Goal: Task Accomplishment & Management: Complete application form

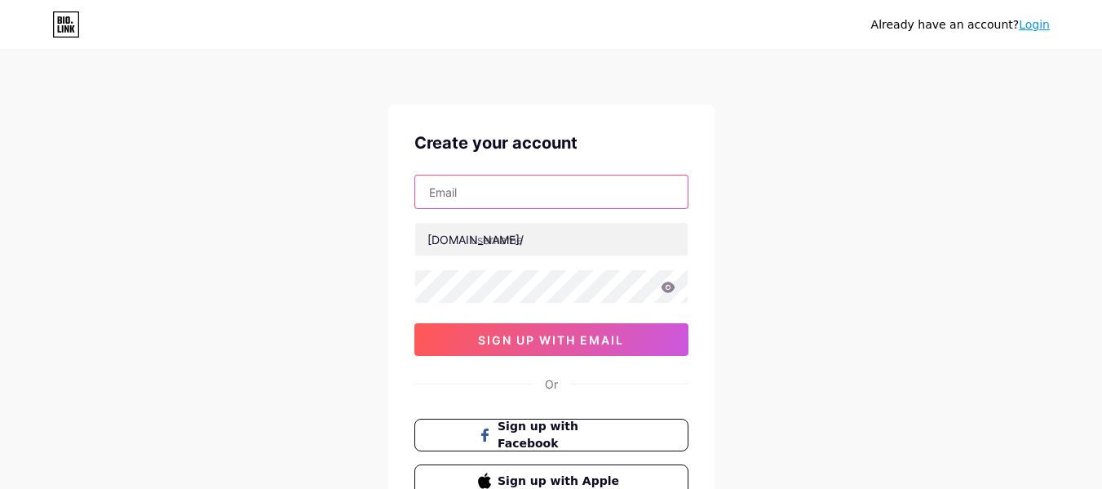
click at [476, 191] on input "text" at bounding box center [551, 191] width 272 height 33
type input "[EMAIL_ADDRESS][DOMAIN_NAME]"
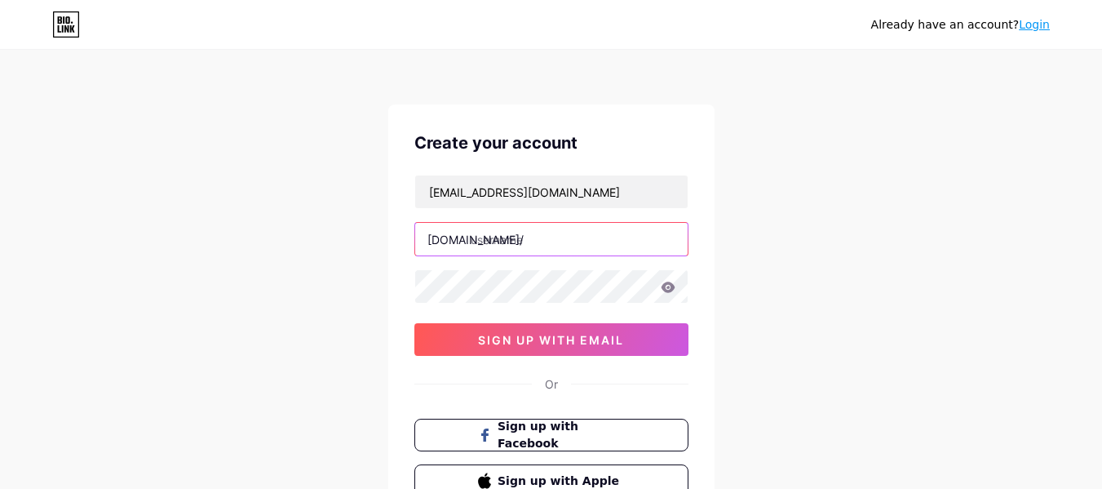
click at [499, 232] on input "text" at bounding box center [551, 239] width 272 height 33
type input "m"
type input "myhopeacademy"
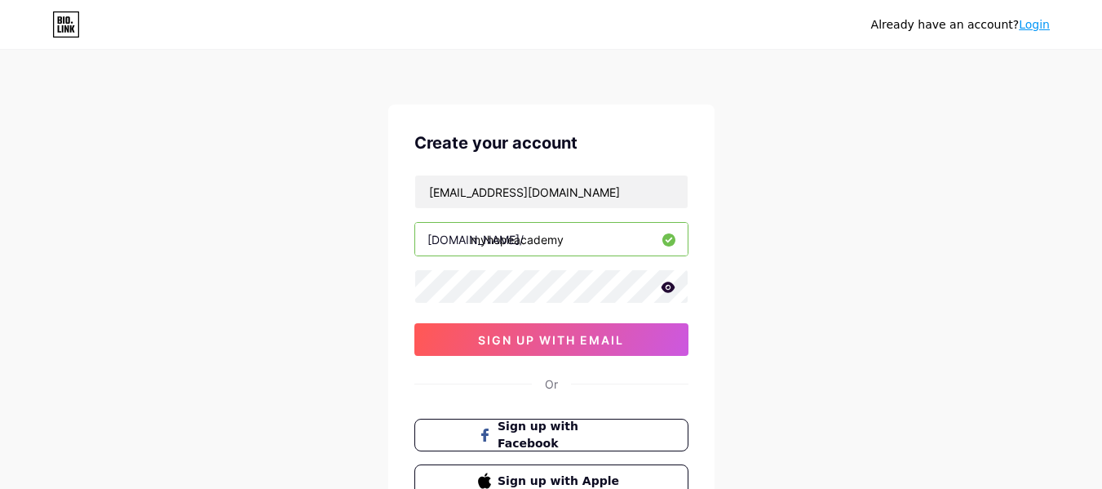
click at [673, 290] on icon at bounding box center [668, 286] width 14 height 11
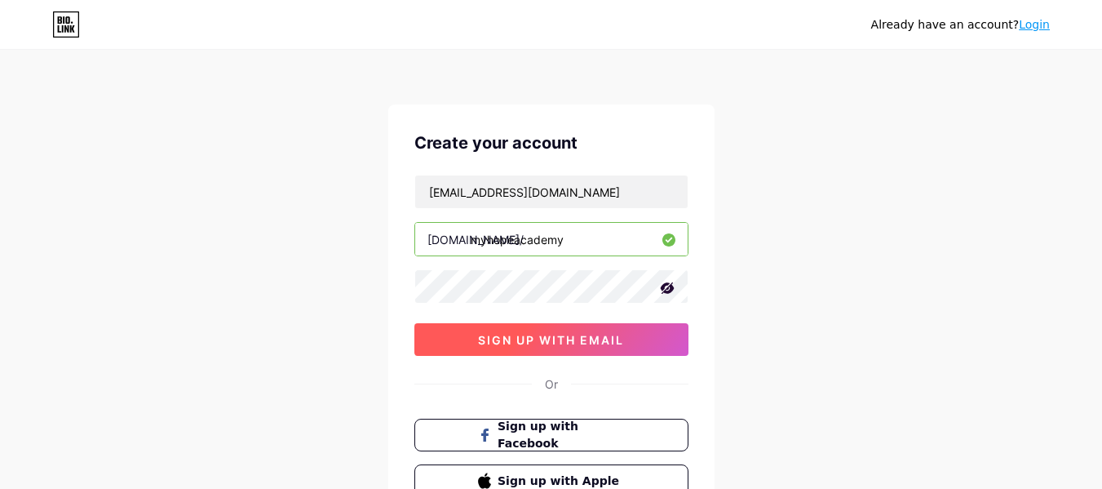
click at [570, 351] on button "sign up with email" at bounding box center [551, 339] width 274 height 33
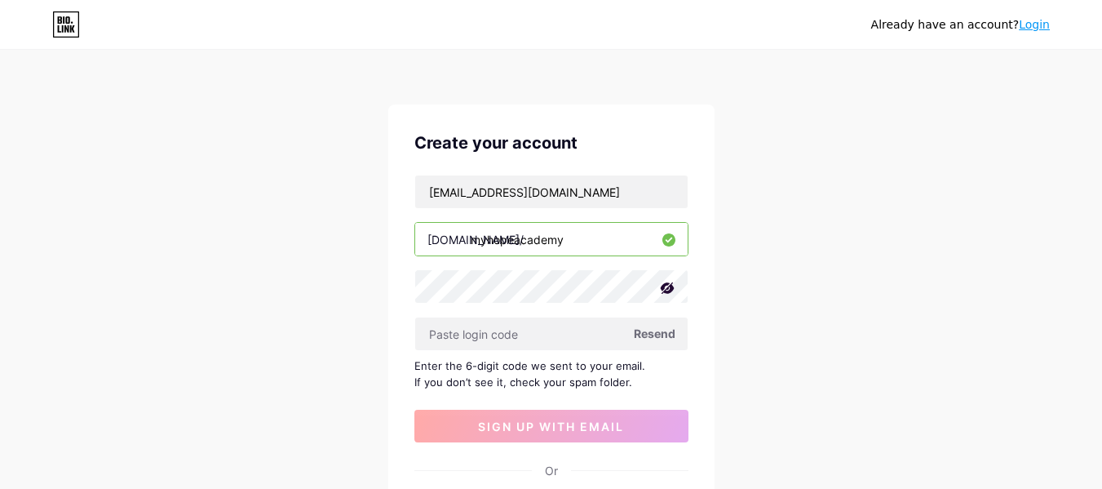
click at [578, 365] on div "Enter the 6-digit code we sent to your email. If you don’t see it, check your s…" at bounding box center [551, 373] width 274 height 33
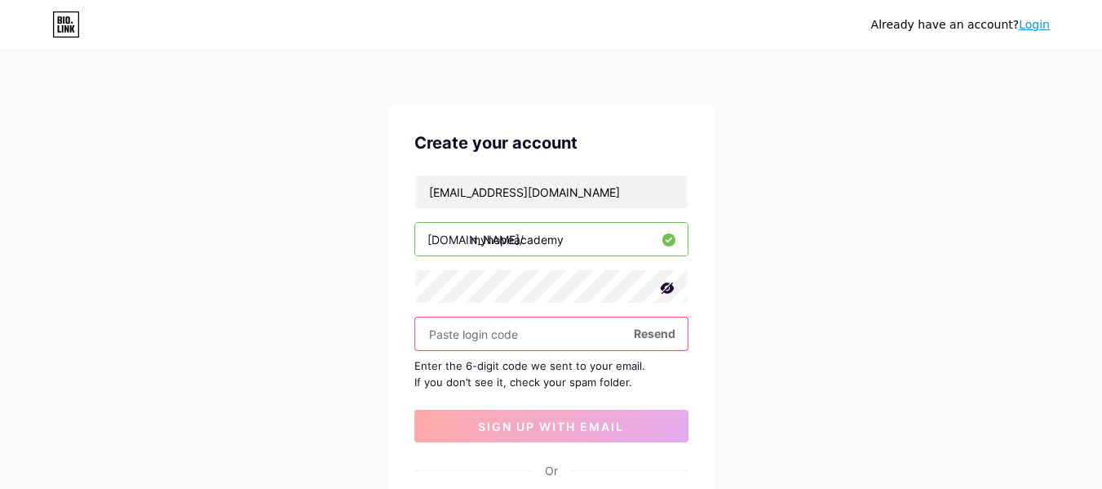
click at [494, 337] on input "text" at bounding box center [551, 333] width 272 height 33
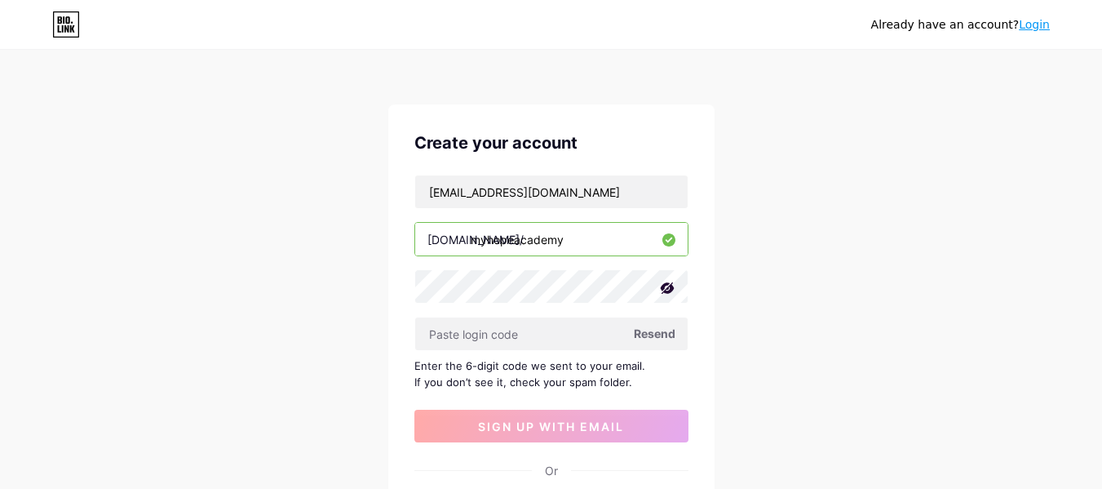
click at [657, 338] on span "Resend" at bounding box center [655, 333] width 42 height 17
click at [651, 338] on span "Resend" at bounding box center [655, 333] width 42 height 17
click at [651, 338] on span at bounding box center [654, 334] width 18 height 18
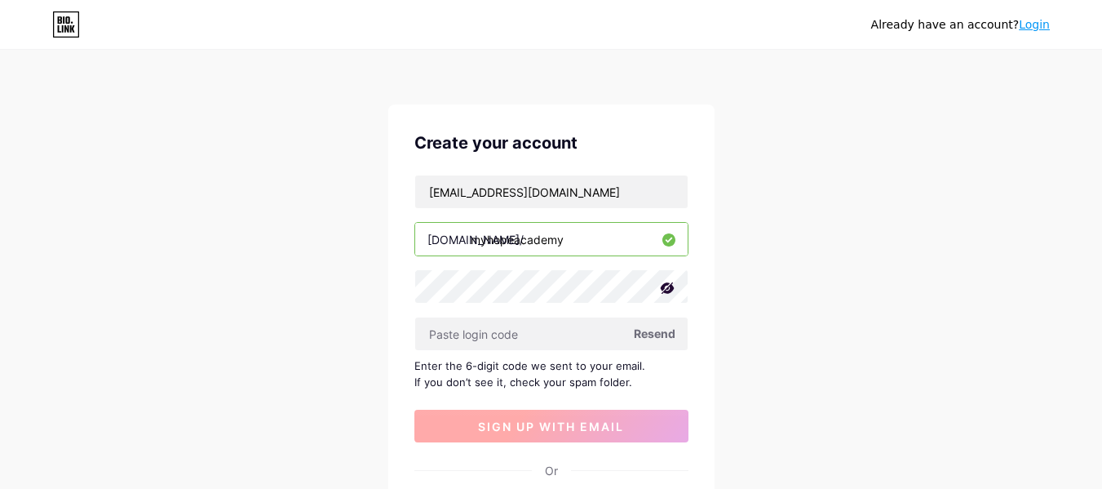
click at [586, 431] on span "sign up with email" at bounding box center [551, 426] width 146 height 14
click at [616, 441] on button "sign up with email" at bounding box center [551, 425] width 274 height 33
click at [664, 294] on icon at bounding box center [667, 288] width 16 height 16
click at [601, 432] on span "sign up with email" at bounding box center [551, 426] width 146 height 14
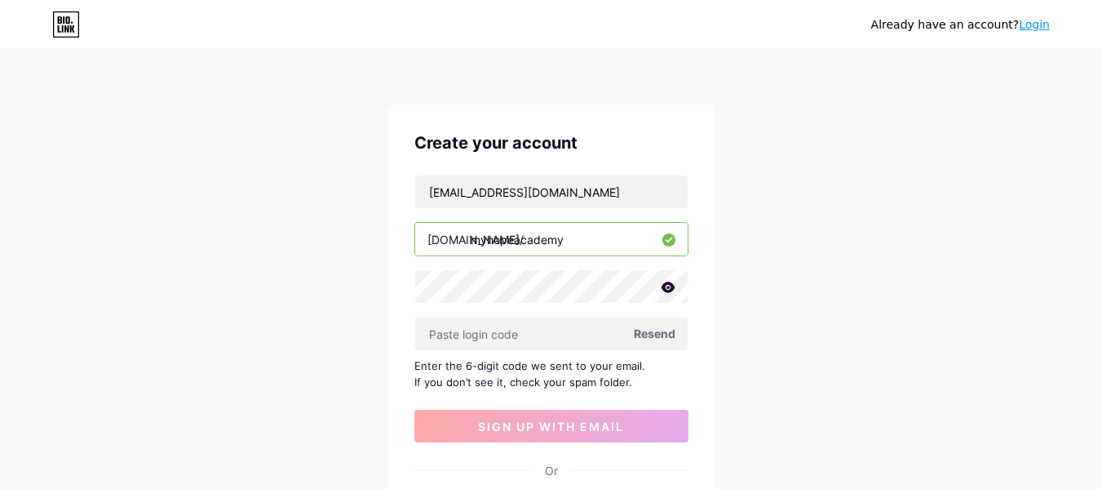
click at [639, 337] on span "Resend" at bounding box center [655, 333] width 42 height 17
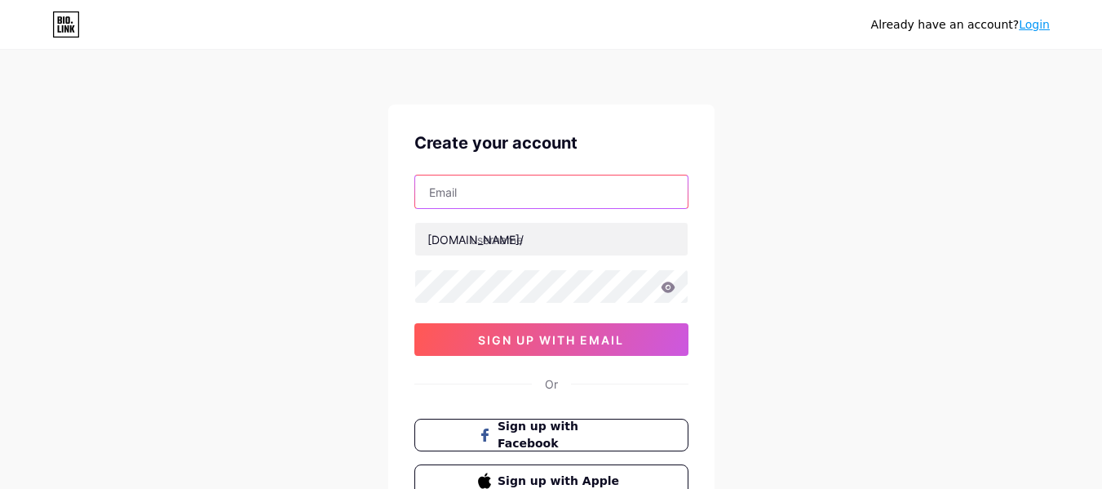
click at [485, 191] on input "text" at bounding box center [551, 191] width 272 height 33
type input "[EMAIL_ADDRESS][DOMAIN_NAME]"
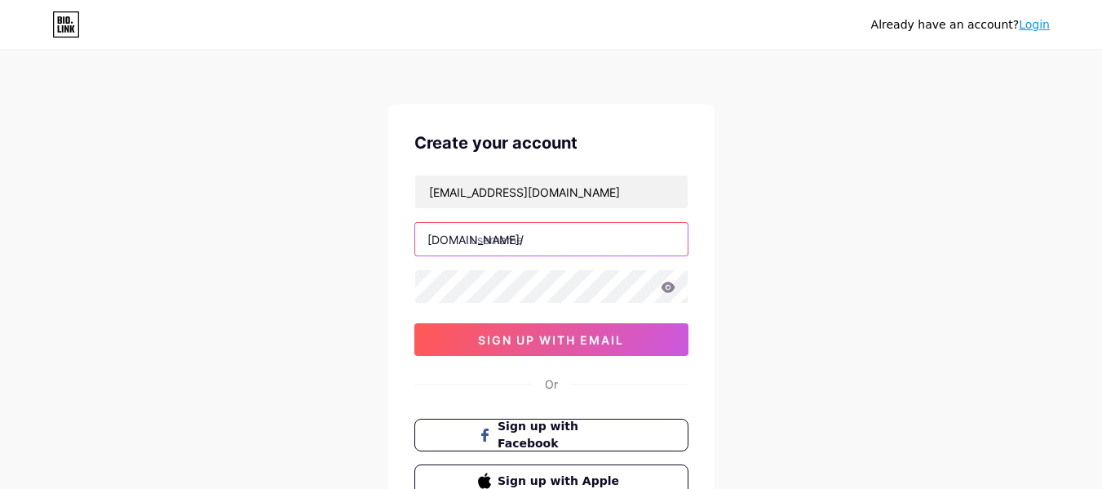
click at [539, 239] on input "text" at bounding box center [551, 239] width 272 height 33
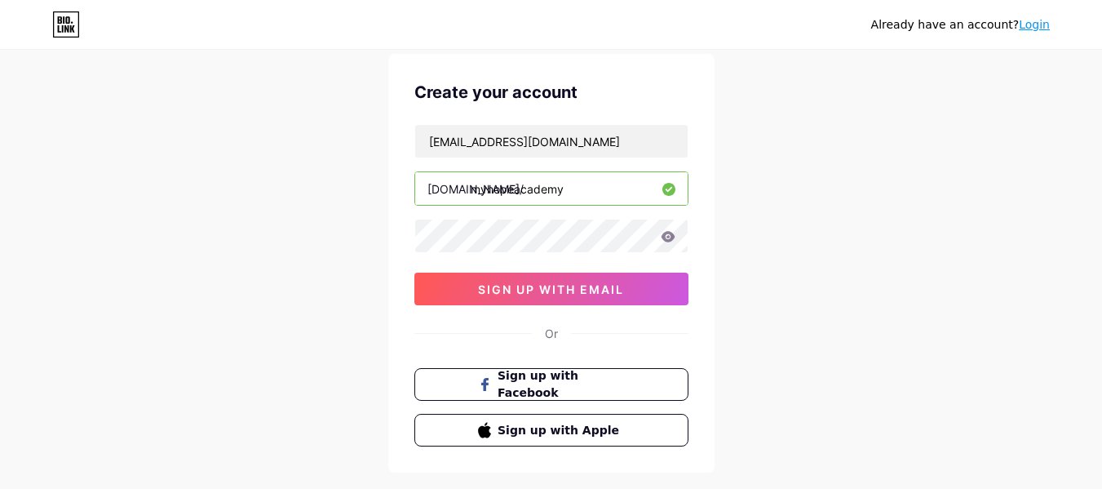
scroll to position [51, 0]
type input "myhopeacademy"
click at [673, 235] on icon at bounding box center [668, 235] width 14 height 11
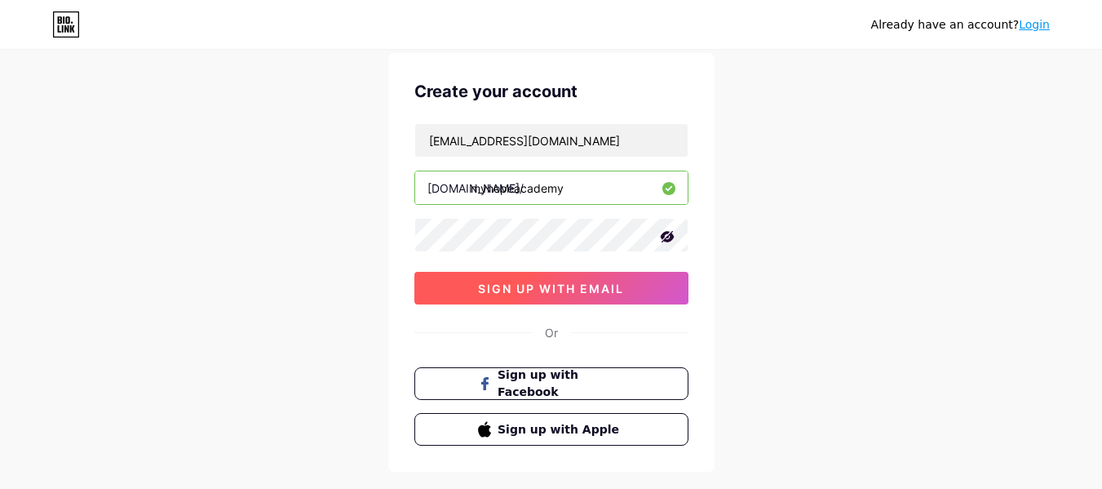
click at [528, 285] on span "sign up with email" at bounding box center [551, 288] width 146 height 14
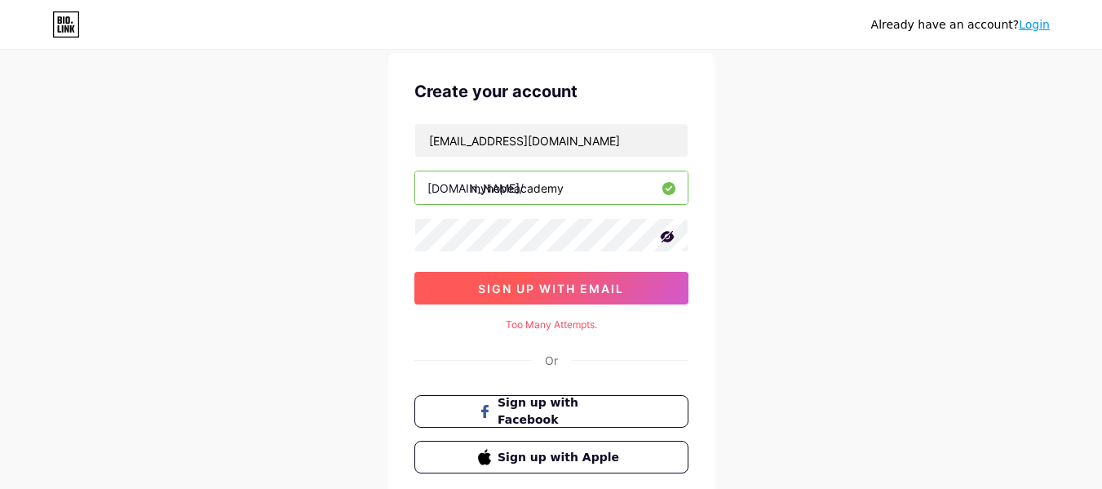
click at [528, 285] on span "sign up with email" at bounding box center [551, 288] width 146 height 14
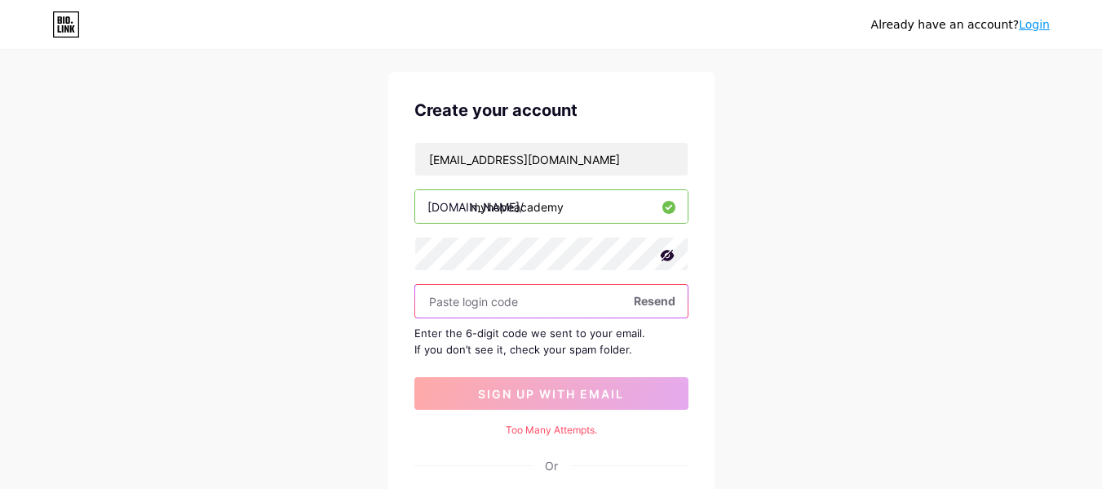
scroll to position [0, 0]
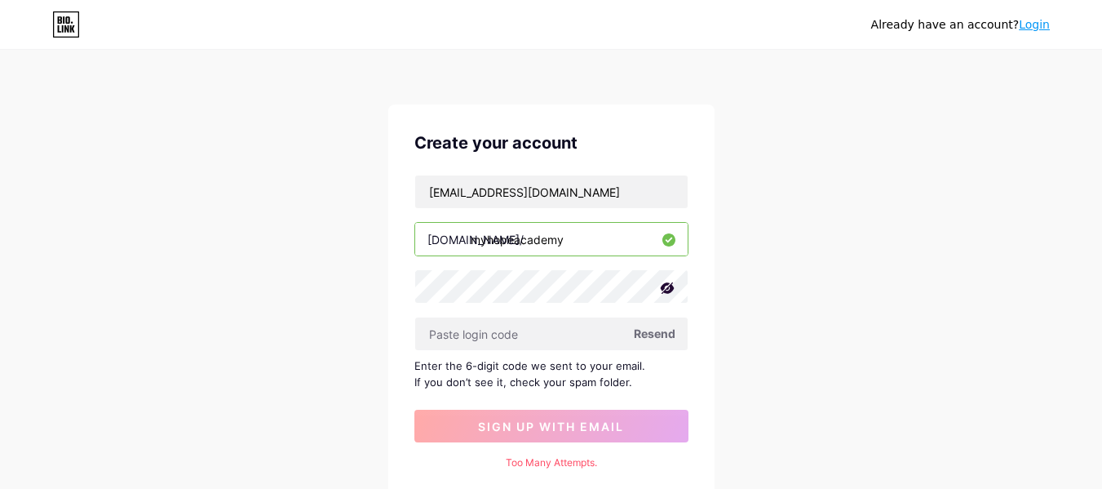
click at [664, 331] on span "Resend" at bounding box center [655, 333] width 42 height 17
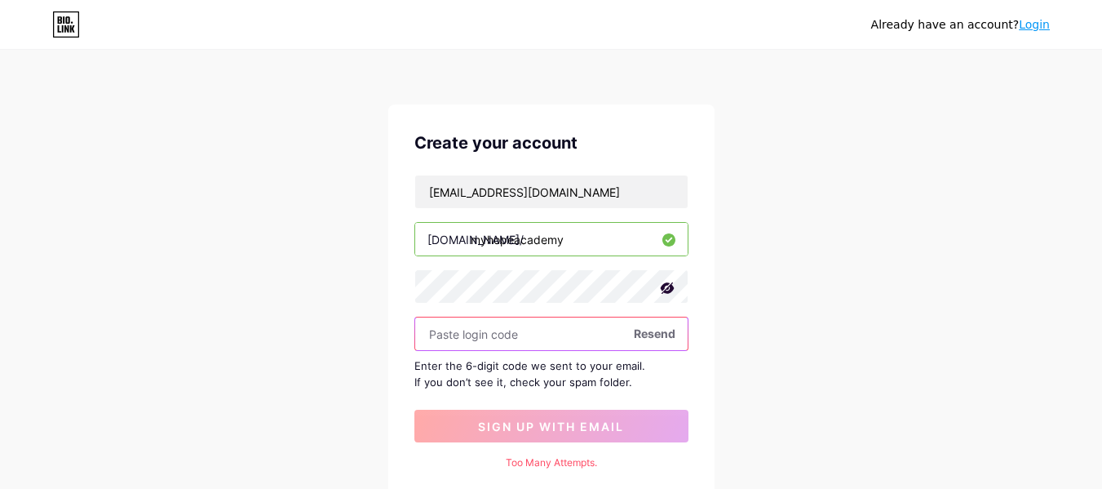
scroll to position [250, 0]
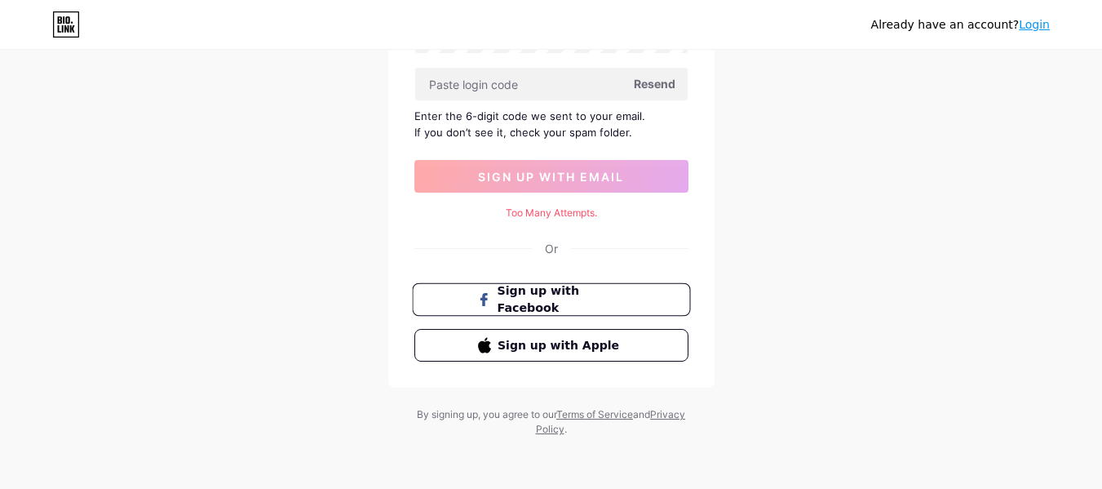
click at [567, 293] on span "Sign up with Facebook" at bounding box center [561, 299] width 128 height 35
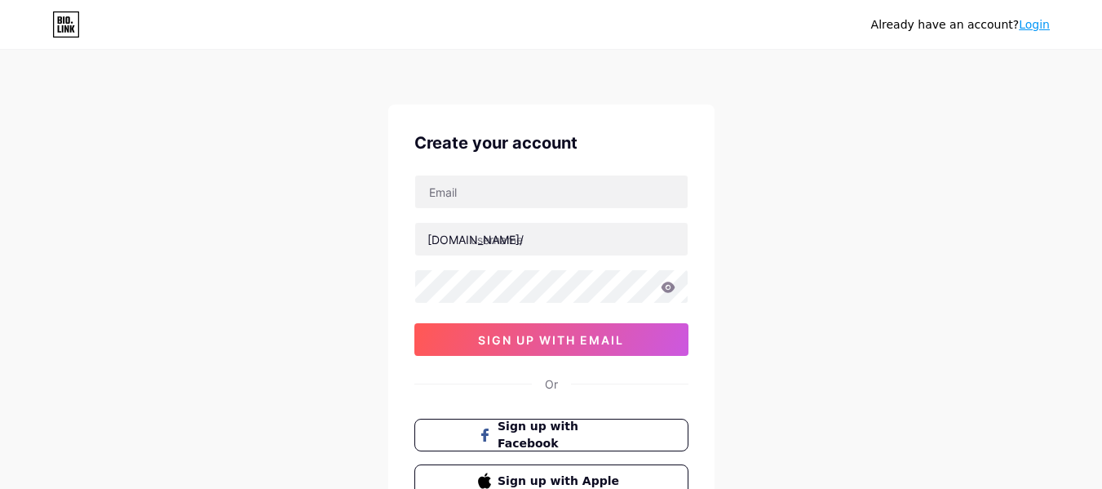
scroll to position [135, 0]
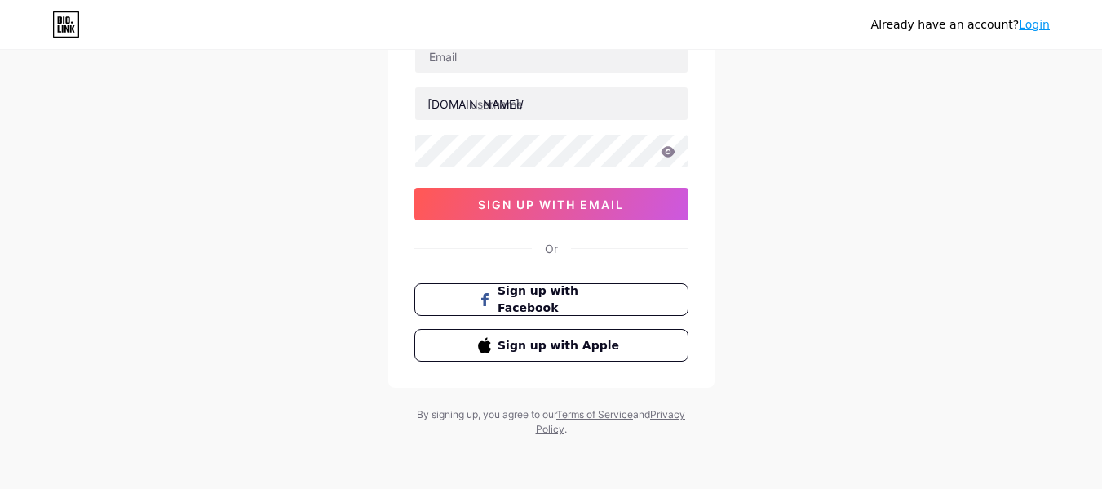
click at [464, 48] on div "Already have an account? Login" at bounding box center [551, 24] width 1102 height 49
click at [462, 58] on input "text" at bounding box center [551, 56] width 272 height 33
type input "[EMAIL_ADDRESS][DOMAIN_NAME]"
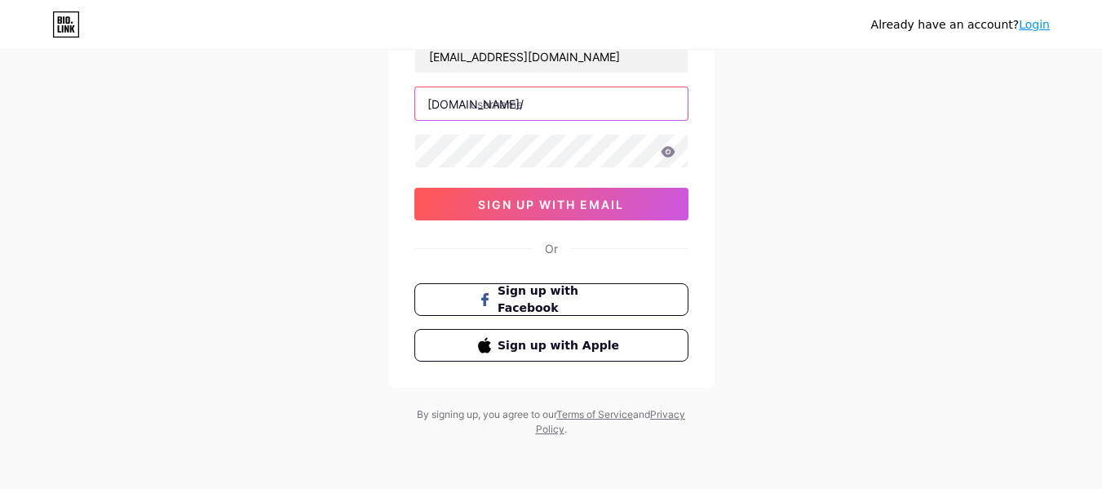
click at [494, 112] on input "text" at bounding box center [551, 103] width 272 height 33
type input "myhopeacademy"
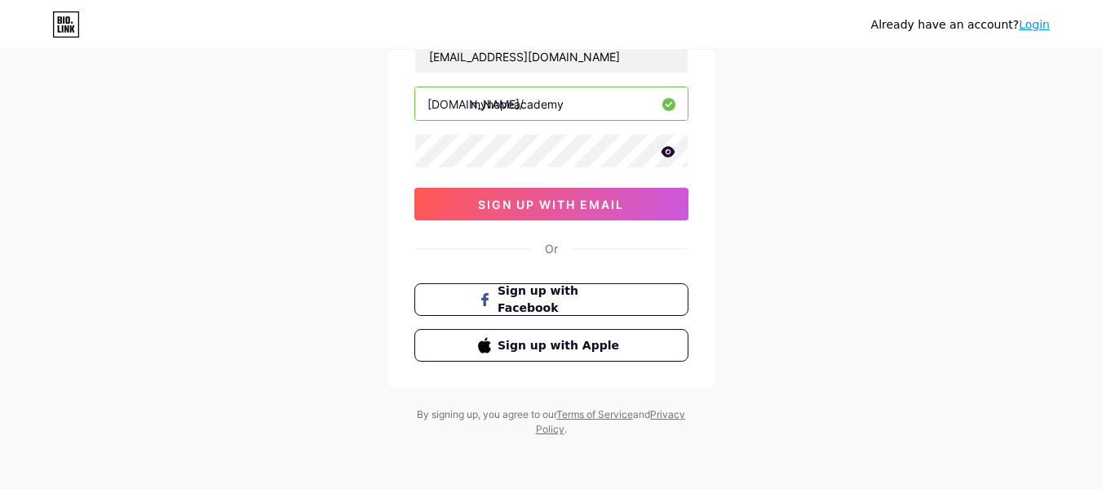
click at [666, 151] on icon at bounding box center [668, 151] width 15 height 11
click at [666, 151] on icon at bounding box center [667, 152] width 16 height 16
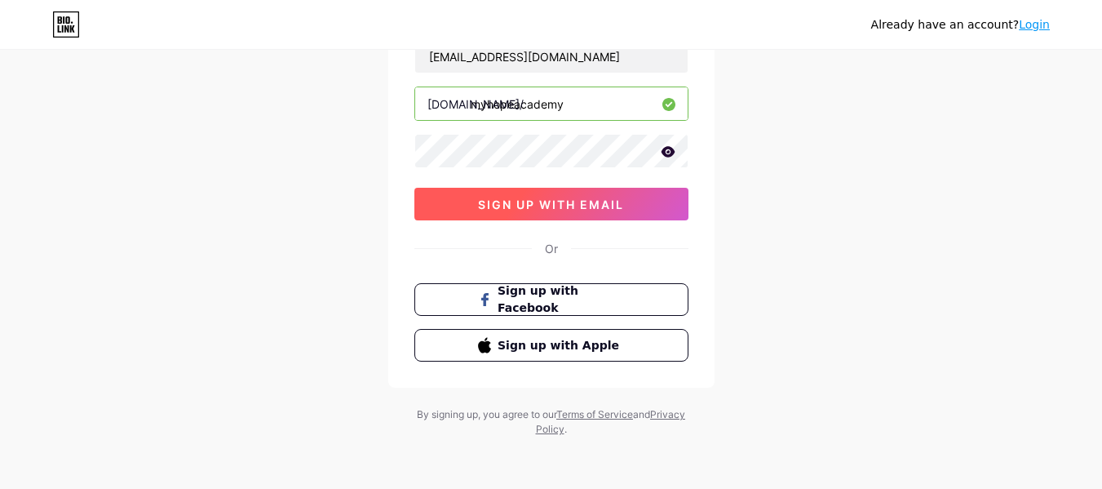
click at [585, 210] on span "sign up with email" at bounding box center [551, 204] width 146 height 14
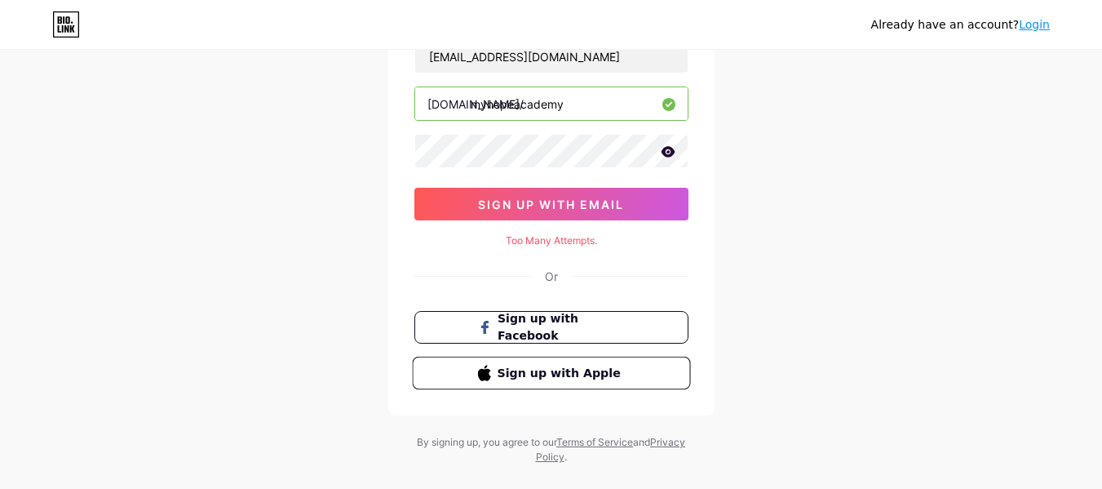
click at [564, 380] on span "Sign up with Apple" at bounding box center [561, 372] width 128 height 17
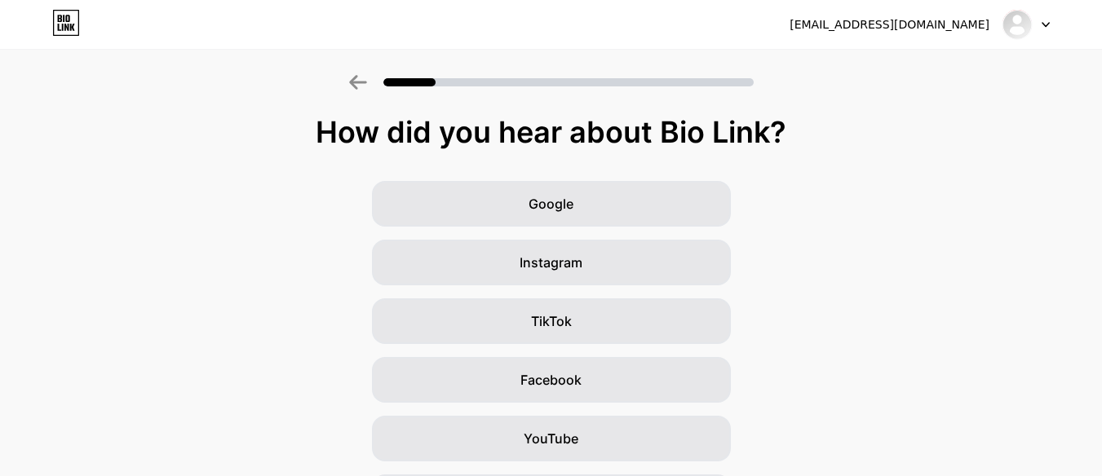
click at [1039, 25] on div at bounding box center [1025, 24] width 47 height 29
click at [969, 241] on div "Google Instagram TikTok Facebook YouTube Twitter/X Friends/family Other" at bounding box center [551, 409] width 1102 height 457
click at [1011, 29] on img at bounding box center [1017, 24] width 26 height 26
click at [985, 214] on div "Google Instagram TikTok Facebook YouTube Twitter/X Friends/family Other" at bounding box center [551, 409] width 1102 height 457
click at [672, 467] on div "Google Instagram TikTok Facebook YouTube Twitter/X Friends/family Other" at bounding box center [551, 409] width 1102 height 457
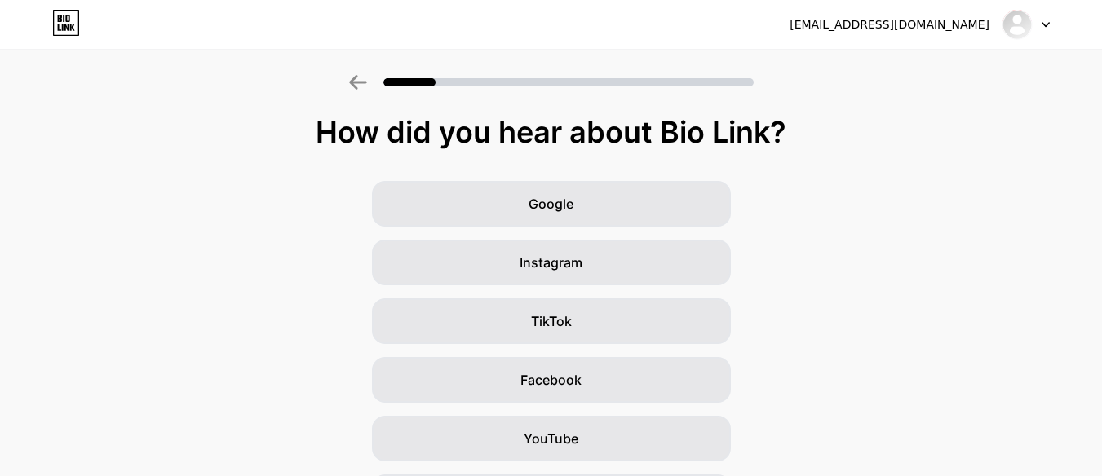
click at [672, 467] on div "Google Instagram TikTok Facebook YouTube Twitter/X Friends/family Other" at bounding box center [551, 409] width 1102 height 457
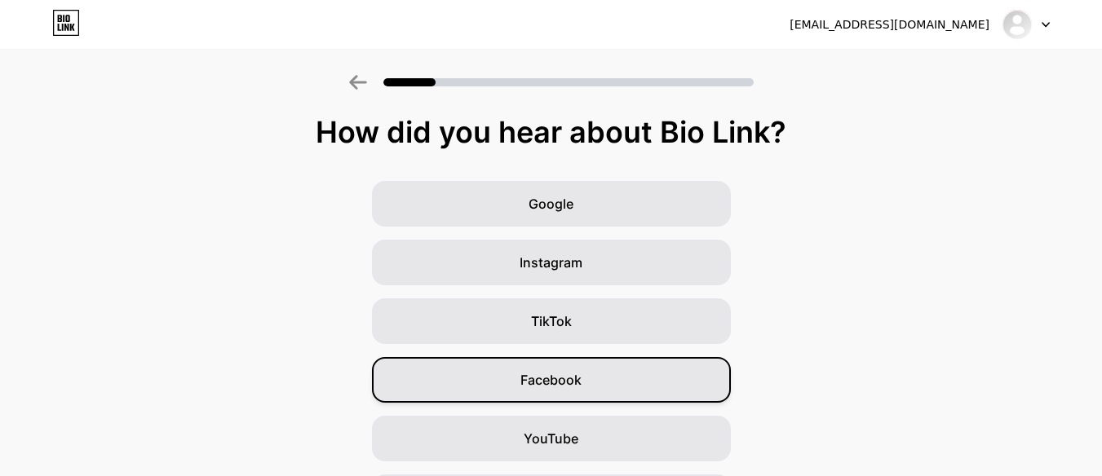
click at [605, 393] on div "Facebook" at bounding box center [551, 380] width 359 height 46
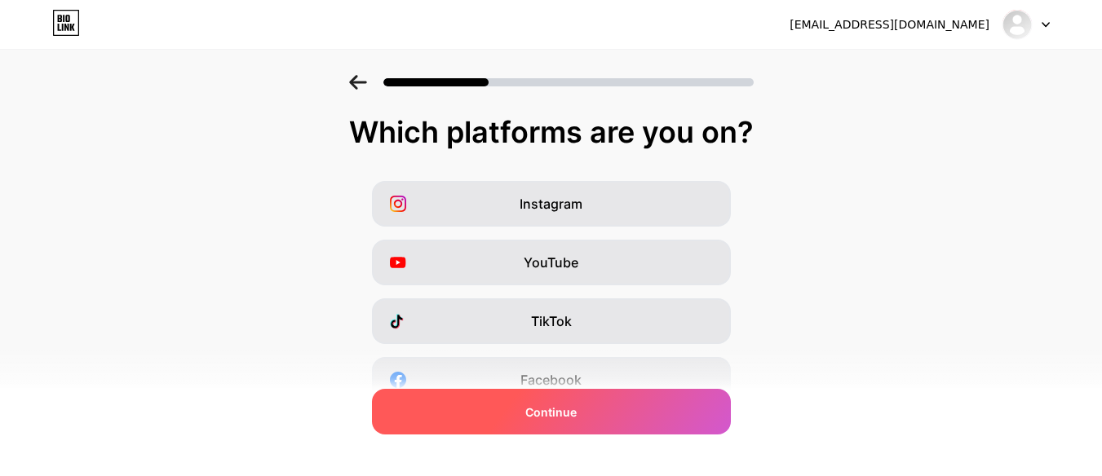
click at [569, 422] on div "Continue" at bounding box center [551, 412] width 359 height 46
click at [547, 414] on span "Continue" at bounding box center [550, 412] width 51 height 17
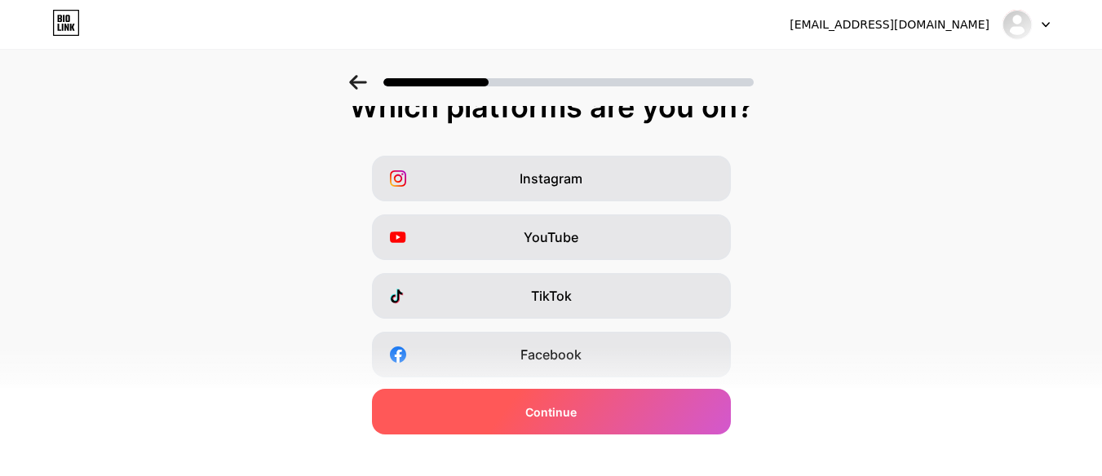
scroll to position [24, 0]
click at [419, 409] on div "Continue" at bounding box center [551, 412] width 359 height 46
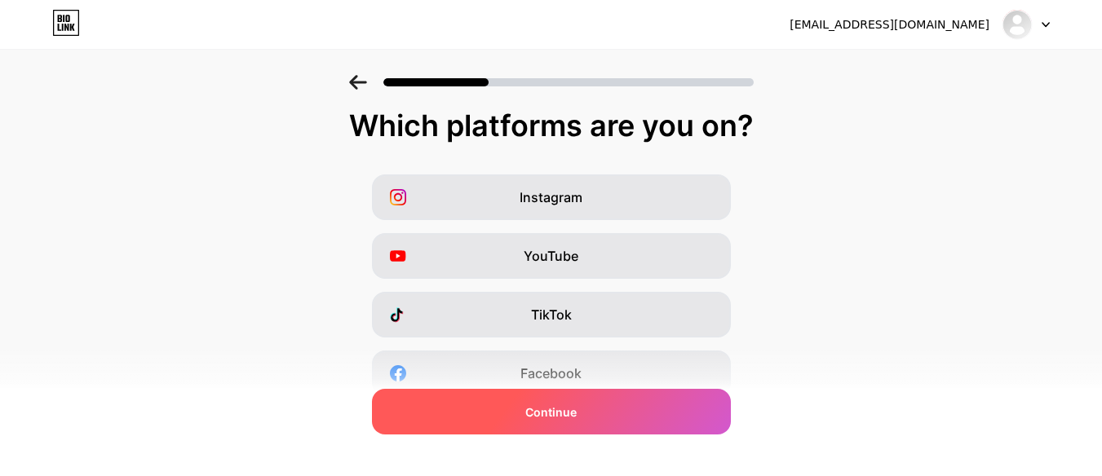
scroll to position [0, 0]
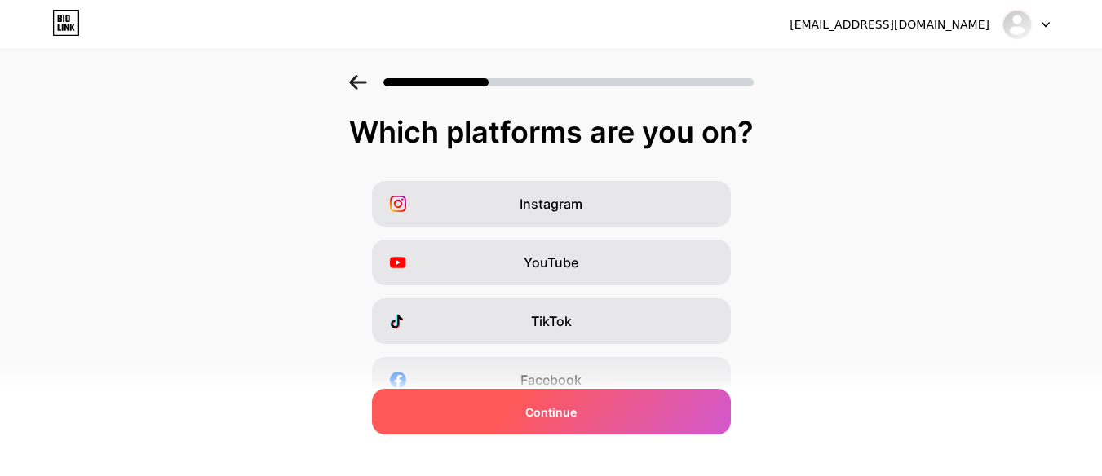
click at [419, 409] on div "Continue" at bounding box center [551, 412] width 359 height 46
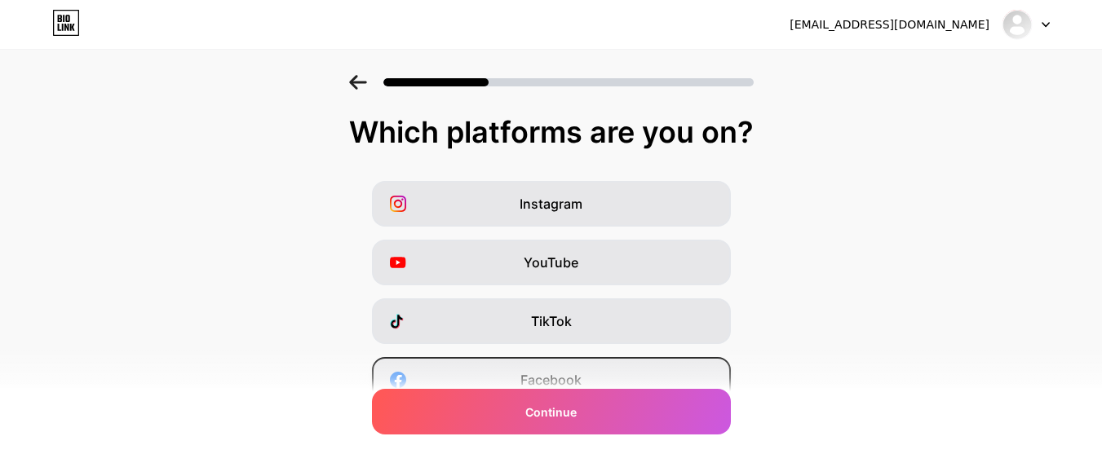
click at [484, 377] on div "Facebook" at bounding box center [551, 380] width 359 height 46
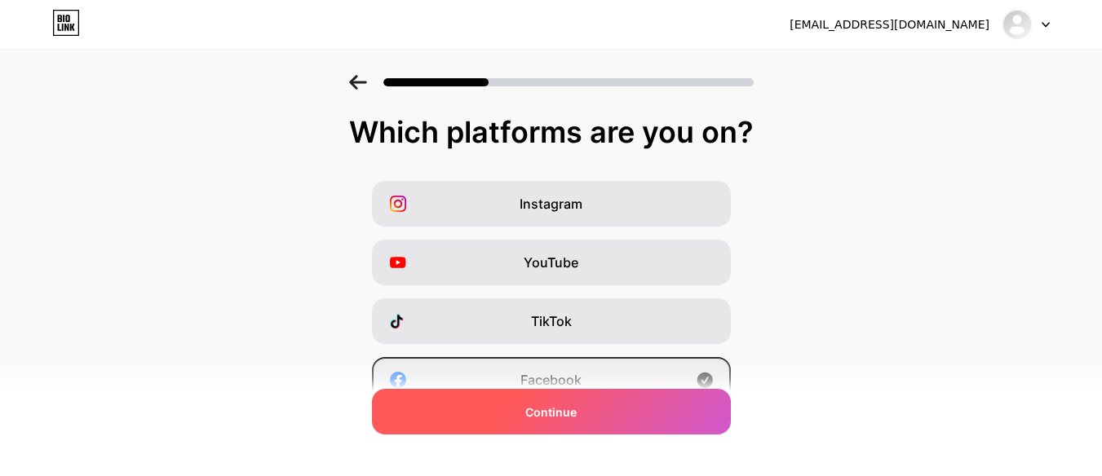
click at [531, 419] on div "Continue" at bounding box center [551, 412] width 359 height 46
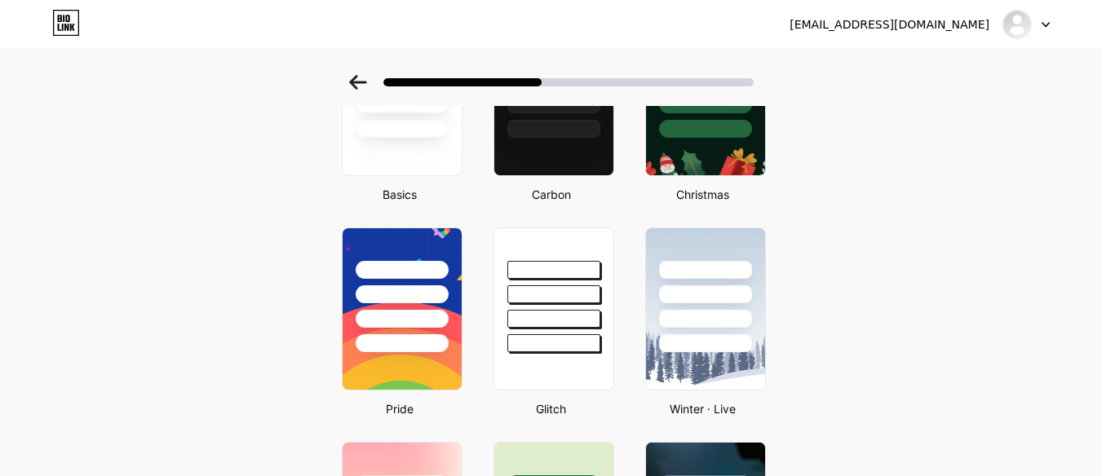
scroll to position [172, 12]
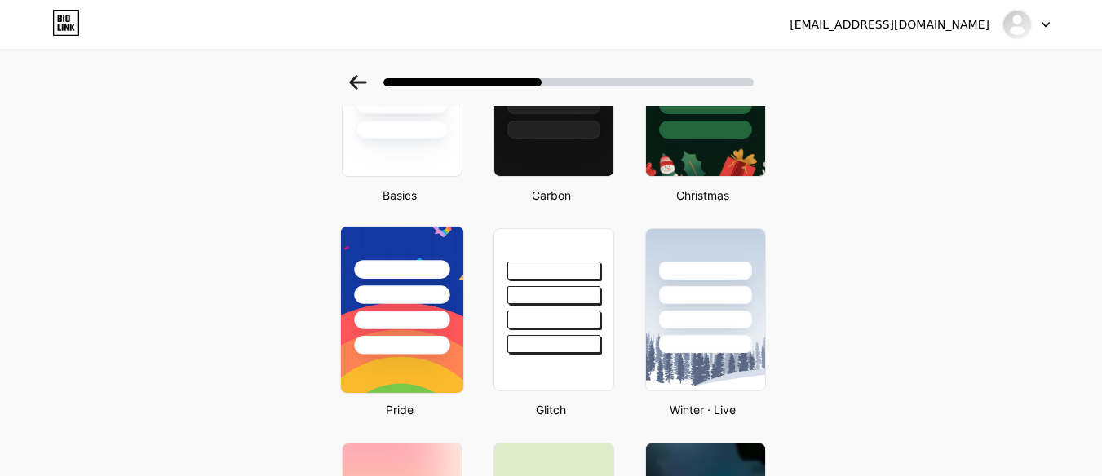
click at [363, 318] on div at bounding box center [401, 320] width 95 height 19
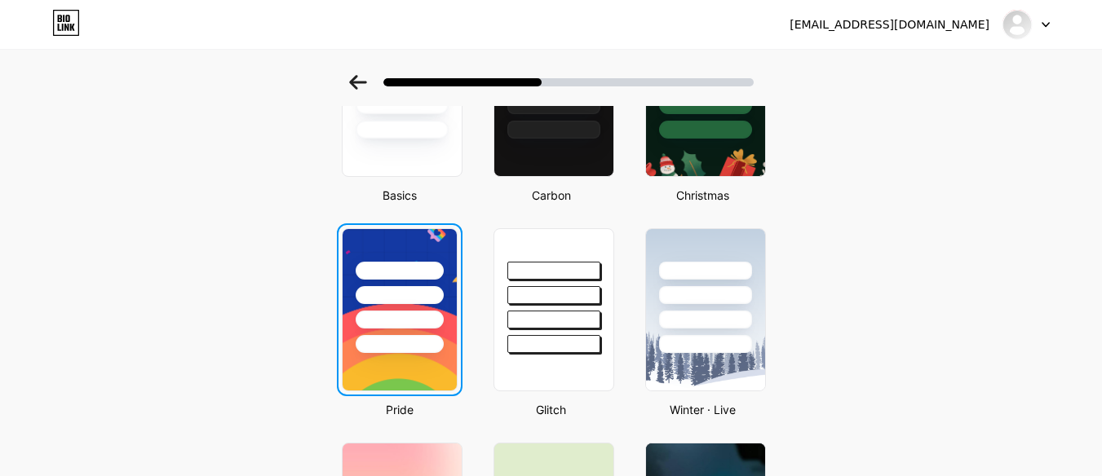
scroll to position [0, 0]
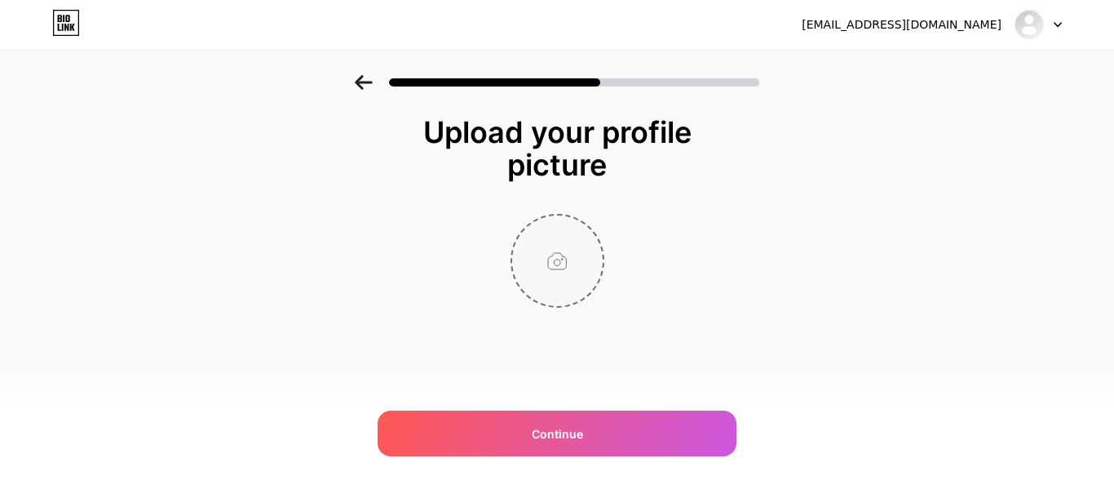
click at [561, 272] on input "file" at bounding box center [557, 260] width 91 height 91
type input "C:\fakepath\MHA LOGO.pts.png"
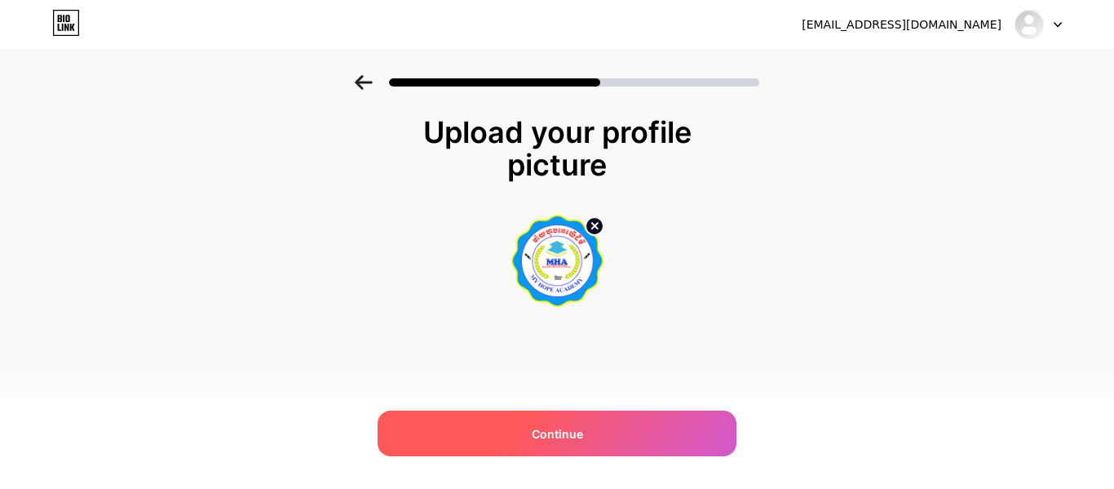
click at [590, 440] on div "Continue" at bounding box center [557, 433] width 359 height 46
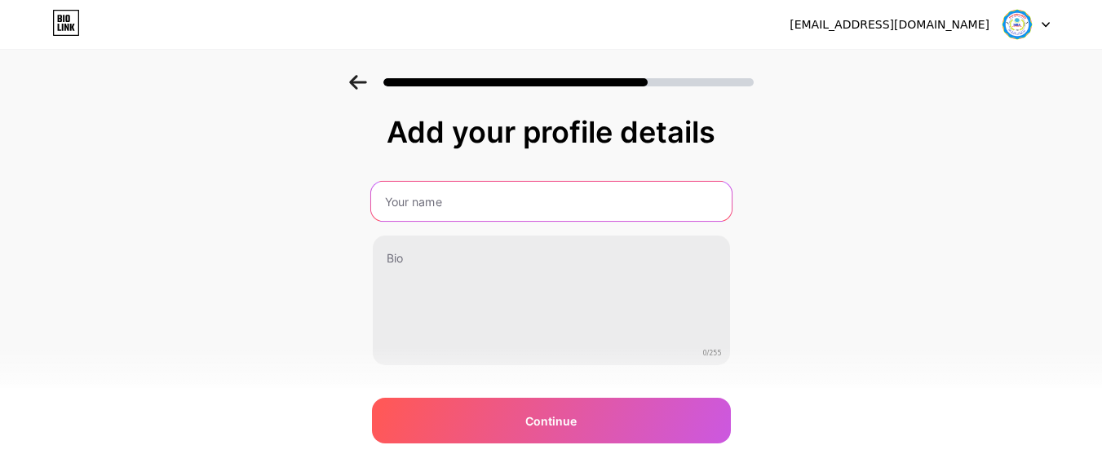
click at [416, 202] on input "text" at bounding box center [550, 201] width 361 height 39
type input "MY HOPE ACADEMY"
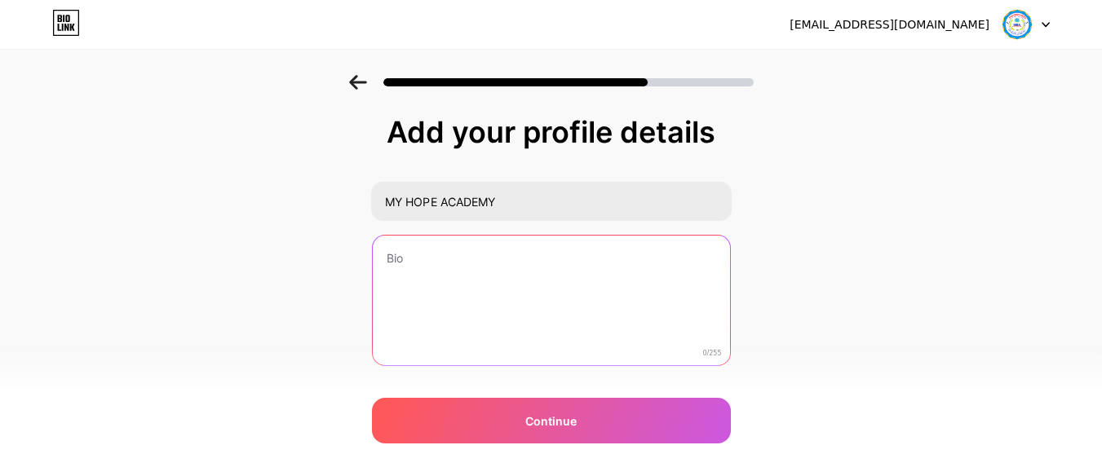
click at [487, 266] on textarea at bounding box center [551, 301] width 357 height 131
type textarea "s"
click at [393, 255] on textarea "My Hope Academy is your hope." at bounding box center [550, 301] width 361 height 133
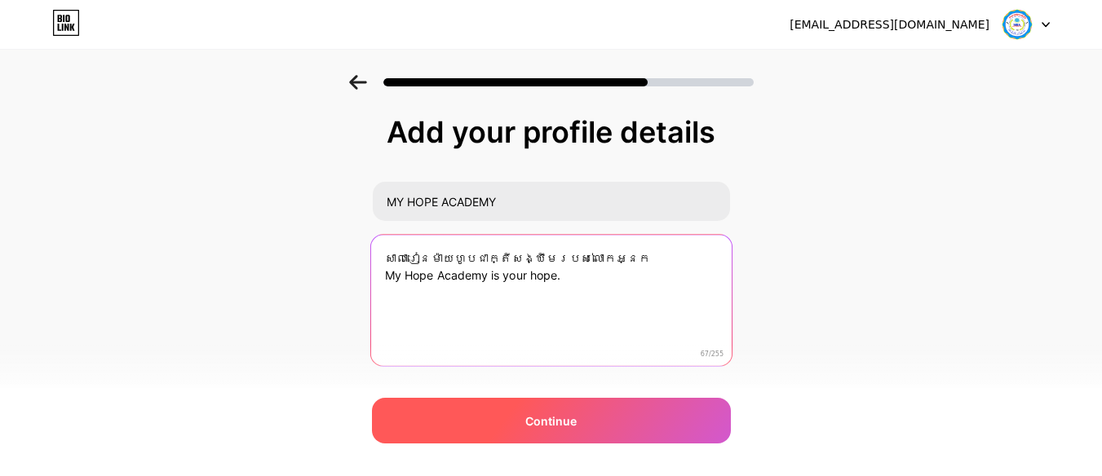
type textarea "សាលារៀនម៉ាយហូបជាក្តីសង្ឃឹមរបស់លោកអ្នក My Hope Academy is your hope."
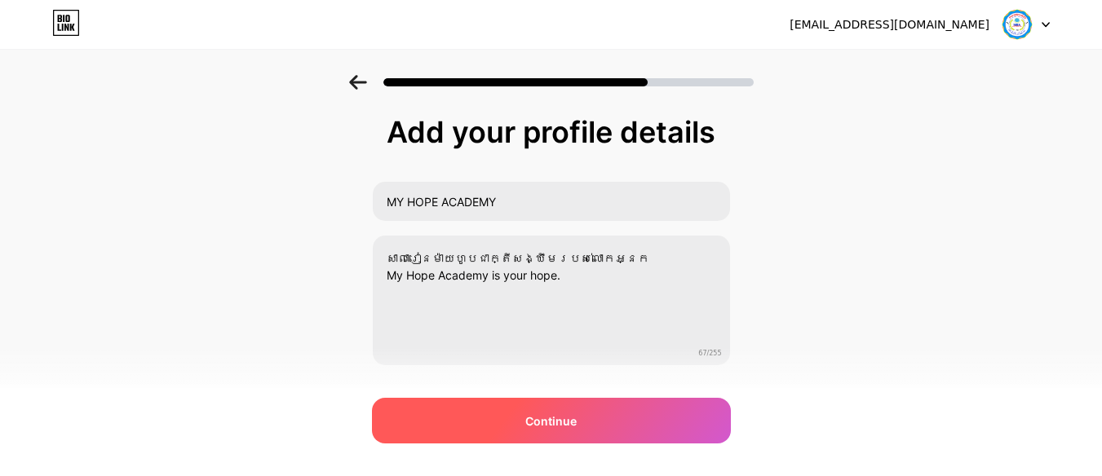
click at [533, 420] on span "Continue" at bounding box center [550, 421] width 51 height 17
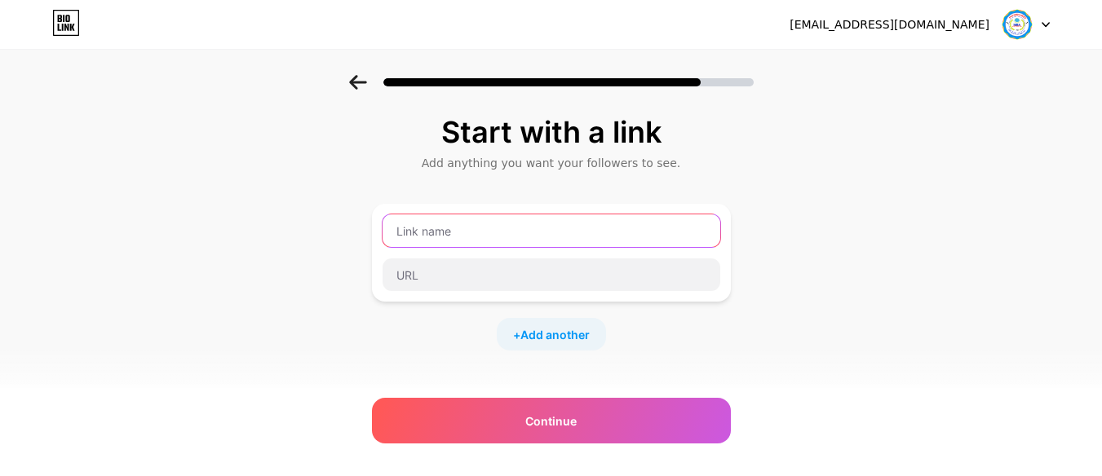
click at [457, 233] on input "text" at bounding box center [552, 231] width 338 height 33
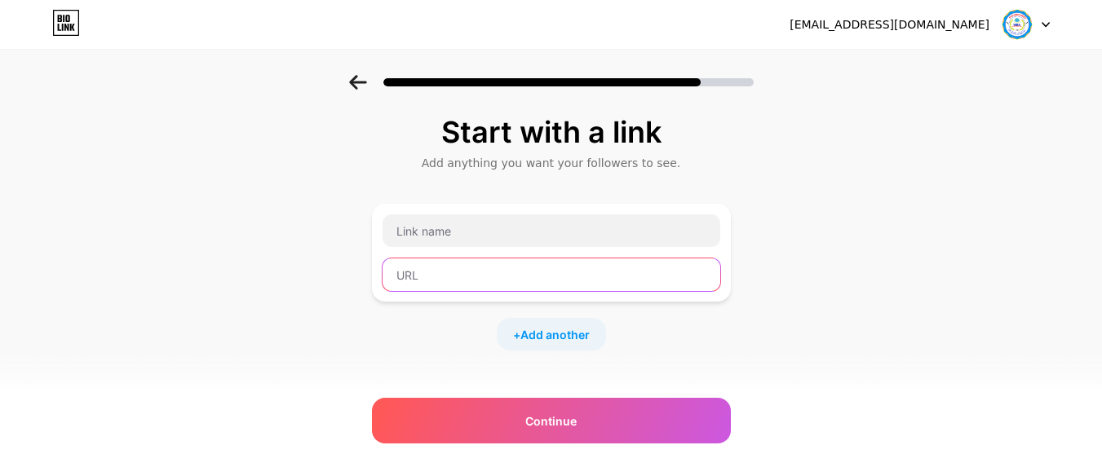
click at [452, 279] on input "text" at bounding box center [552, 275] width 338 height 33
paste input "https://web.facebook.com/profile.php?id=61577211056934"
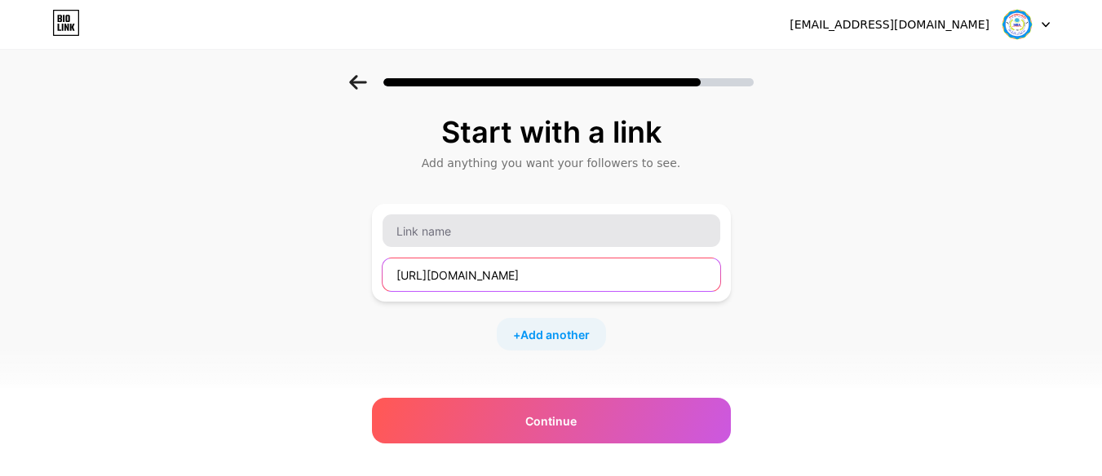
type input "https://web.facebook.com/profile.php?id=61577211056934"
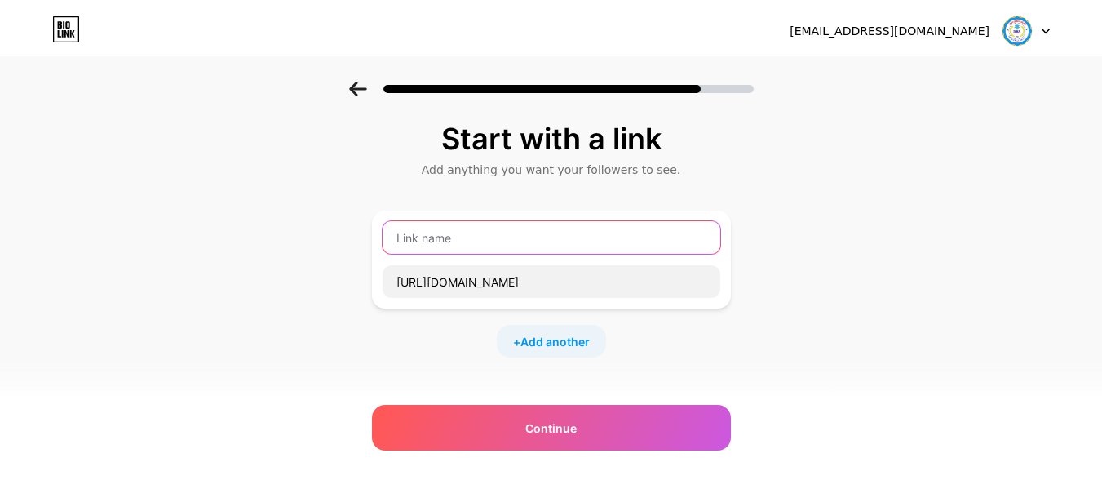
scroll to position [0, 0]
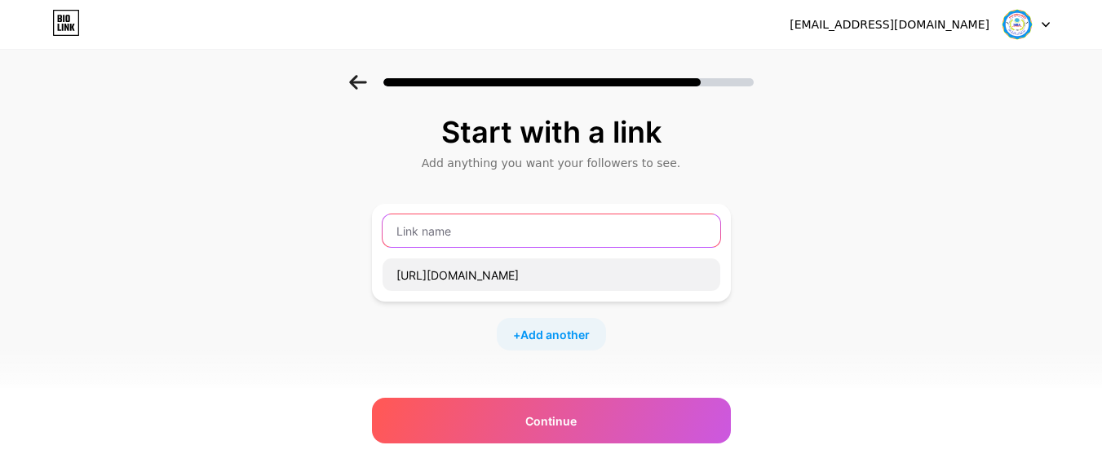
click at [439, 232] on input "text" at bounding box center [552, 231] width 338 height 33
type input "ម"
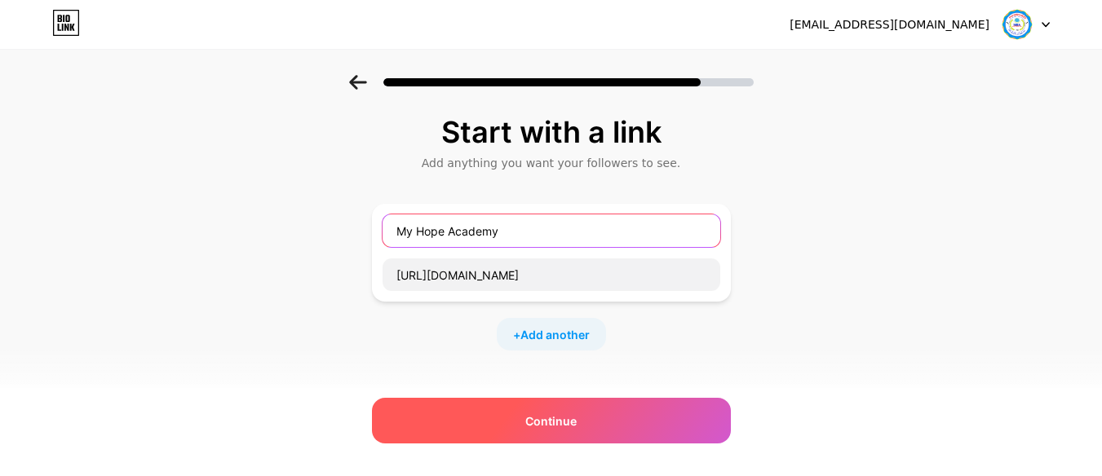
type input "My Hope Academy"
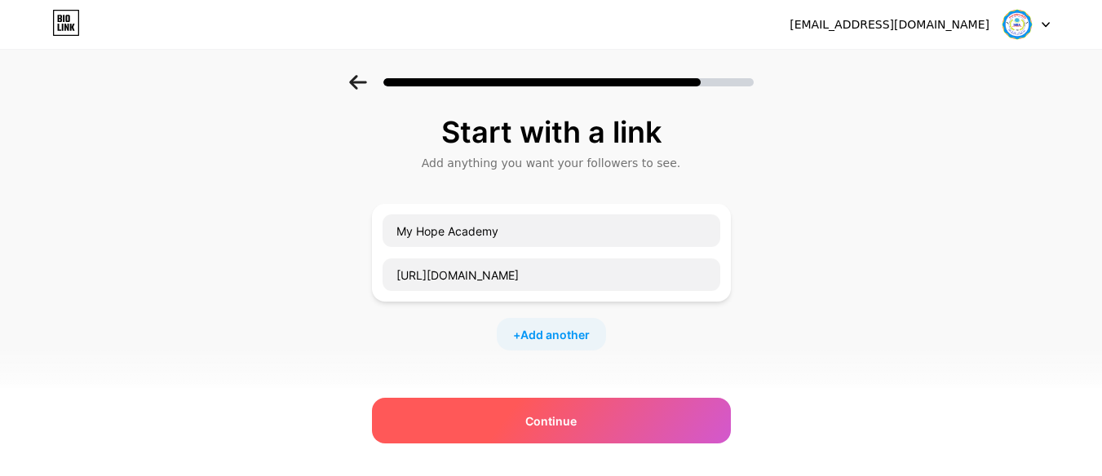
click at [561, 420] on span "Continue" at bounding box center [550, 421] width 51 height 17
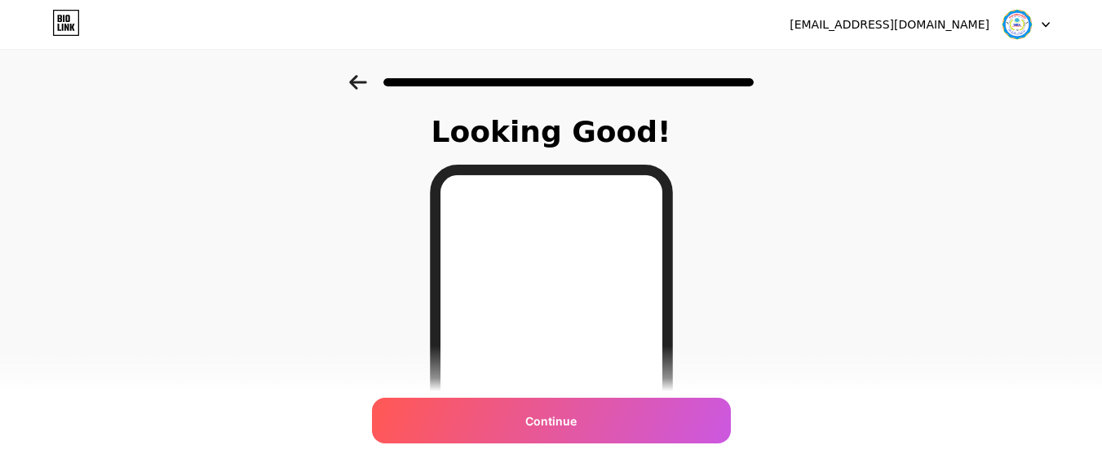
click at [561, 420] on span "Continue" at bounding box center [550, 421] width 51 height 17
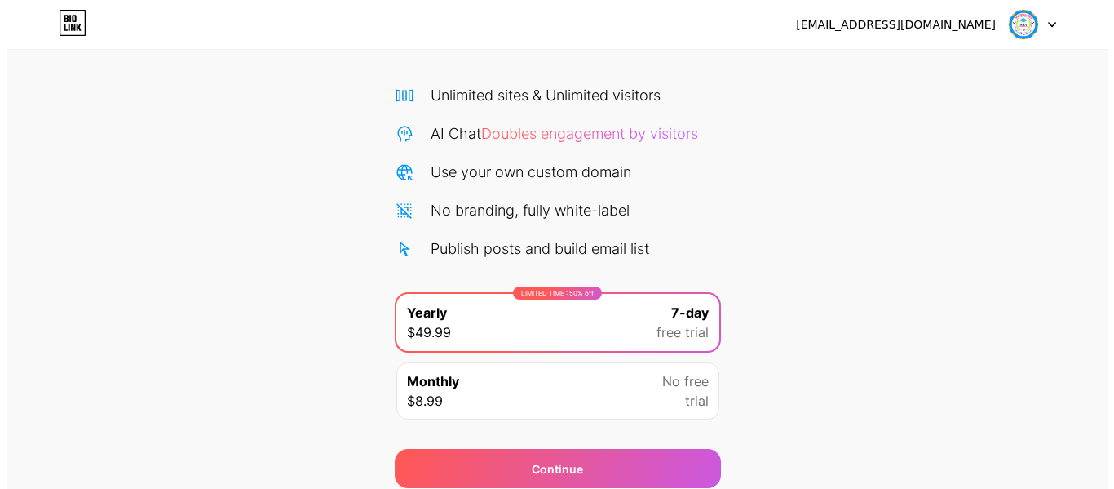
scroll to position [168, 0]
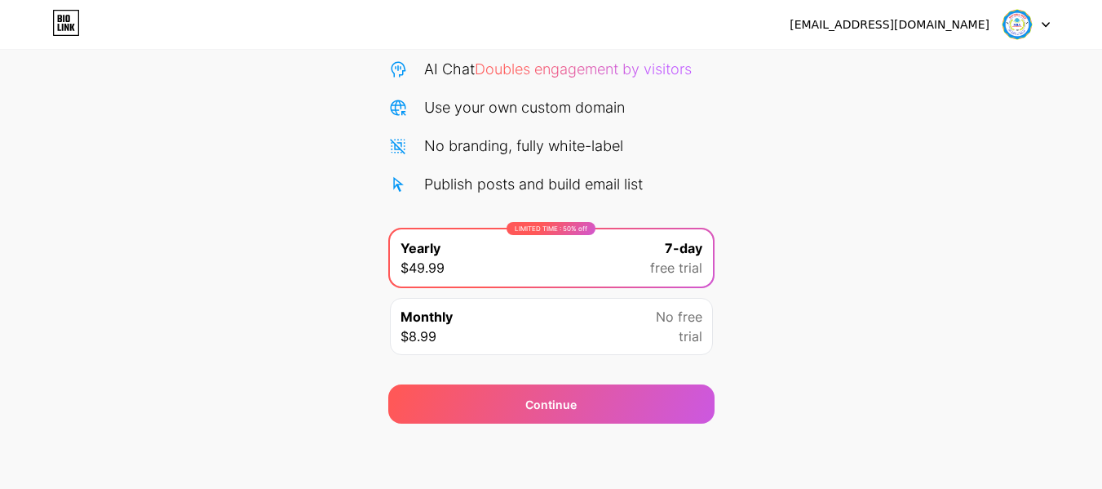
click at [636, 271] on div "LIMITED TIME : 50% off Yearly $49.99 7-day free trial" at bounding box center [551, 257] width 323 height 57
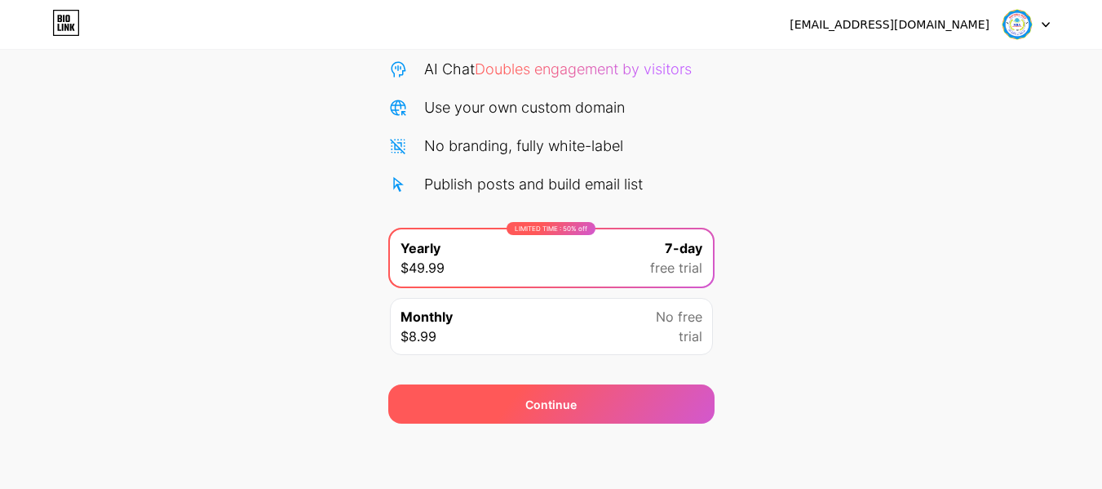
click at [592, 403] on div "Continue" at bounding box center [551, 403] width 326 height 39
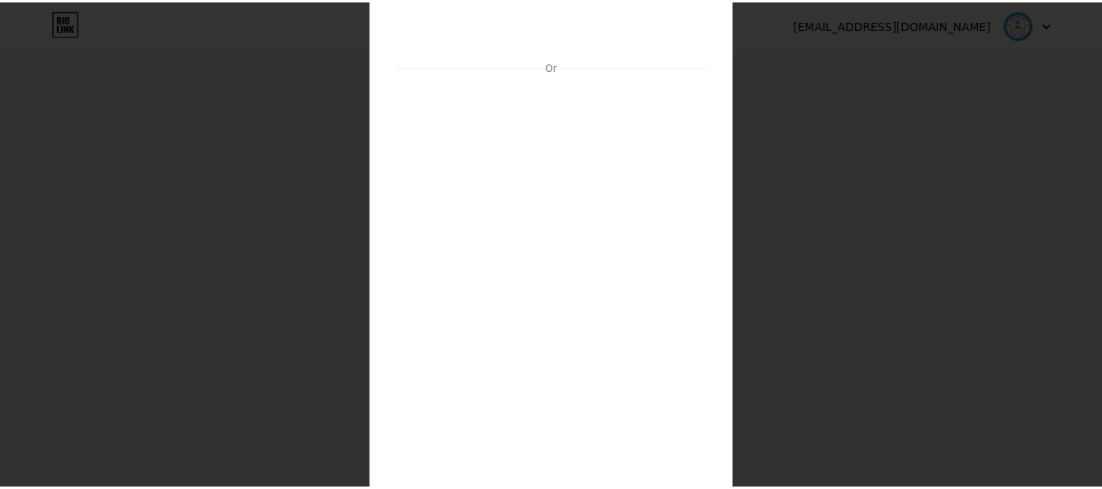
scroll to position [107, 0]
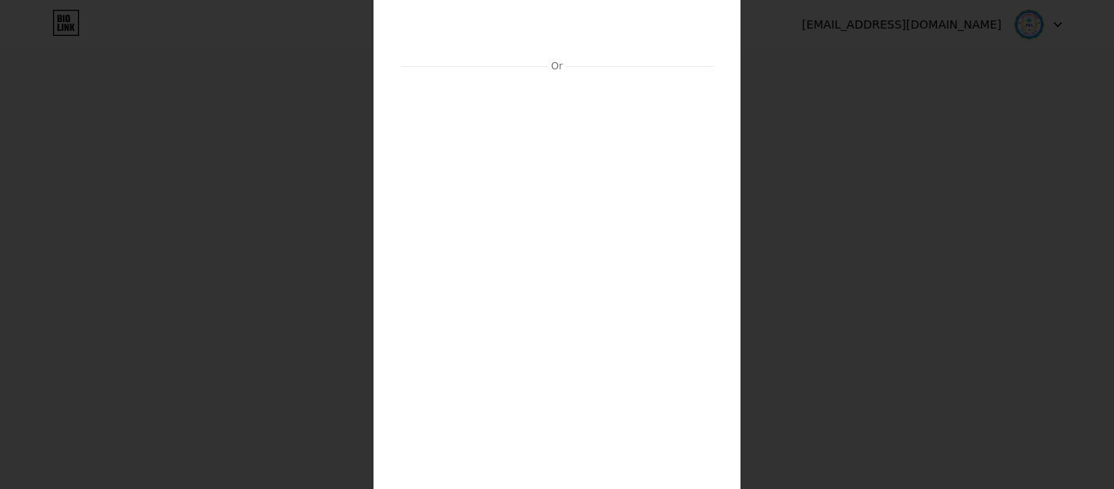
click at [745, 232] on div at bounding box center [557, 137] width 1114 height 489
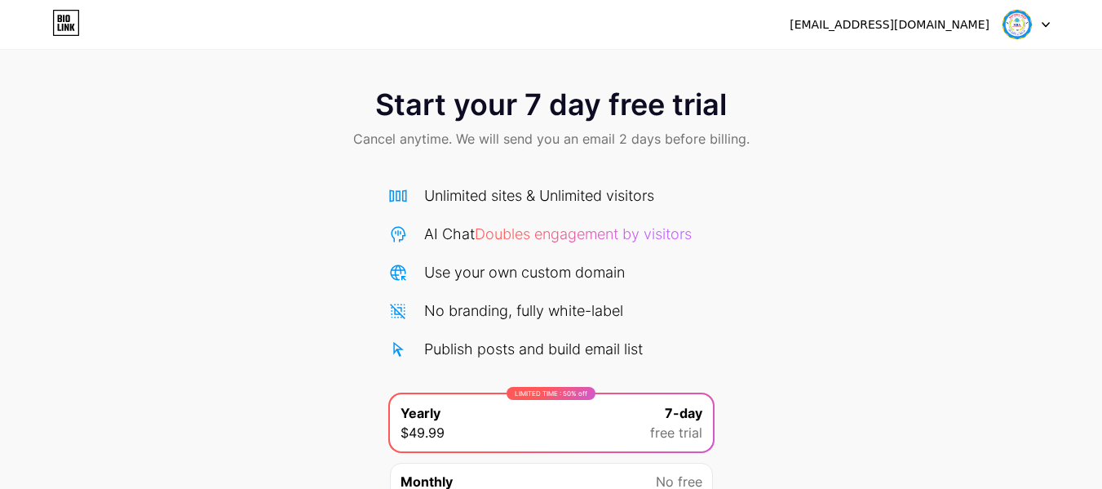
scroll to position [2, 0]
